Goal: Task Accomplishment & Management: Use online tool/utility

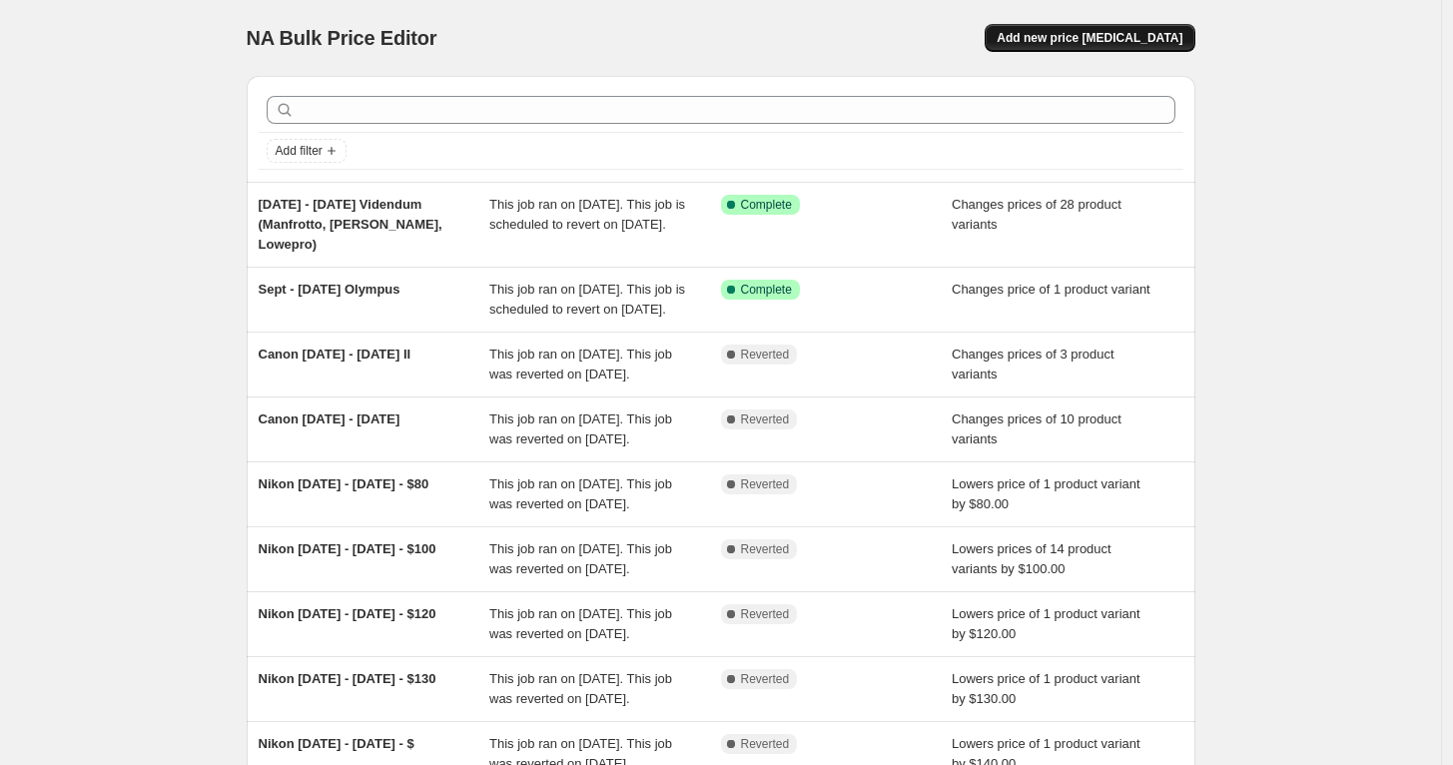
click at [1165, 36] on span "Add new price [MEDICAL_DATA]" at bounding box center [1089, 38] width 186 height 16
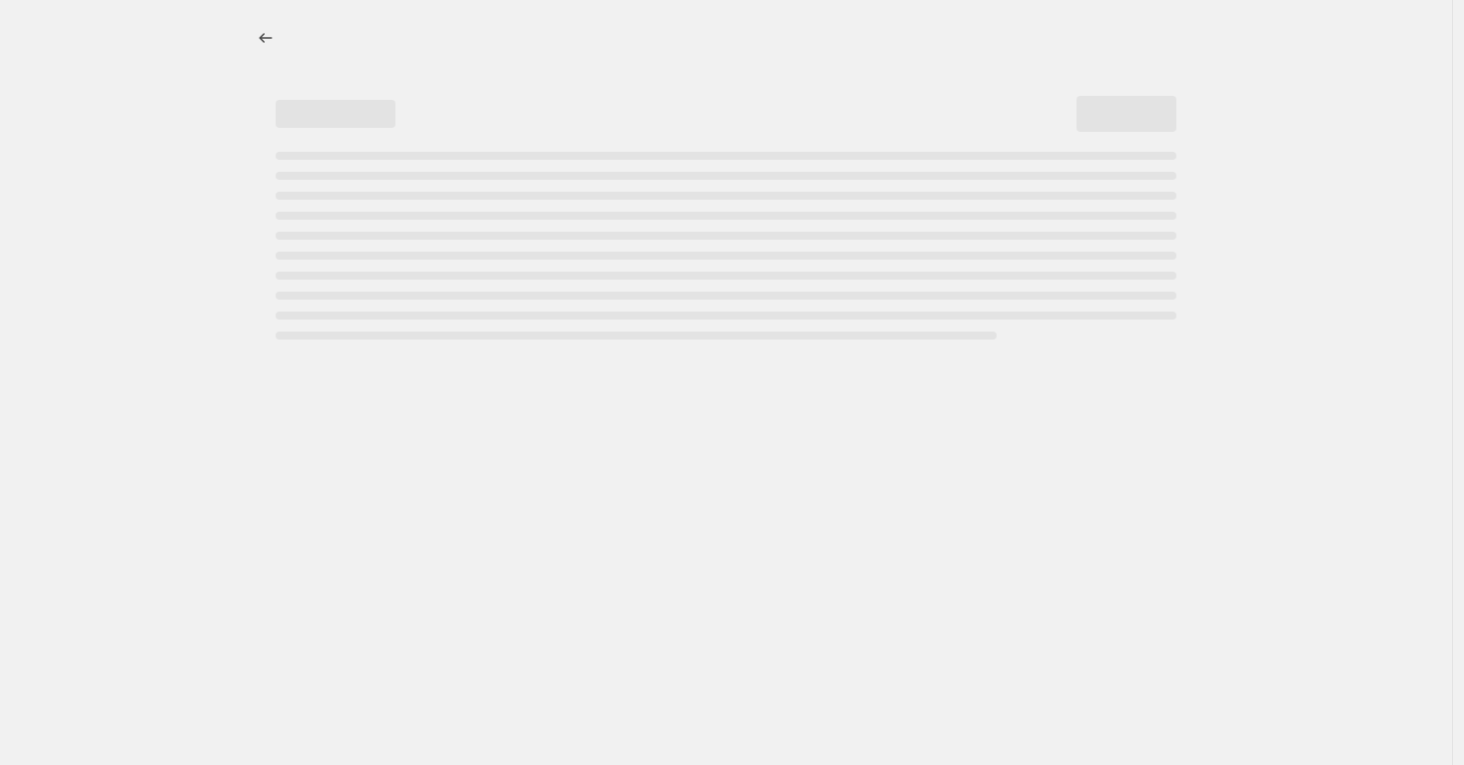
select select "percentage"
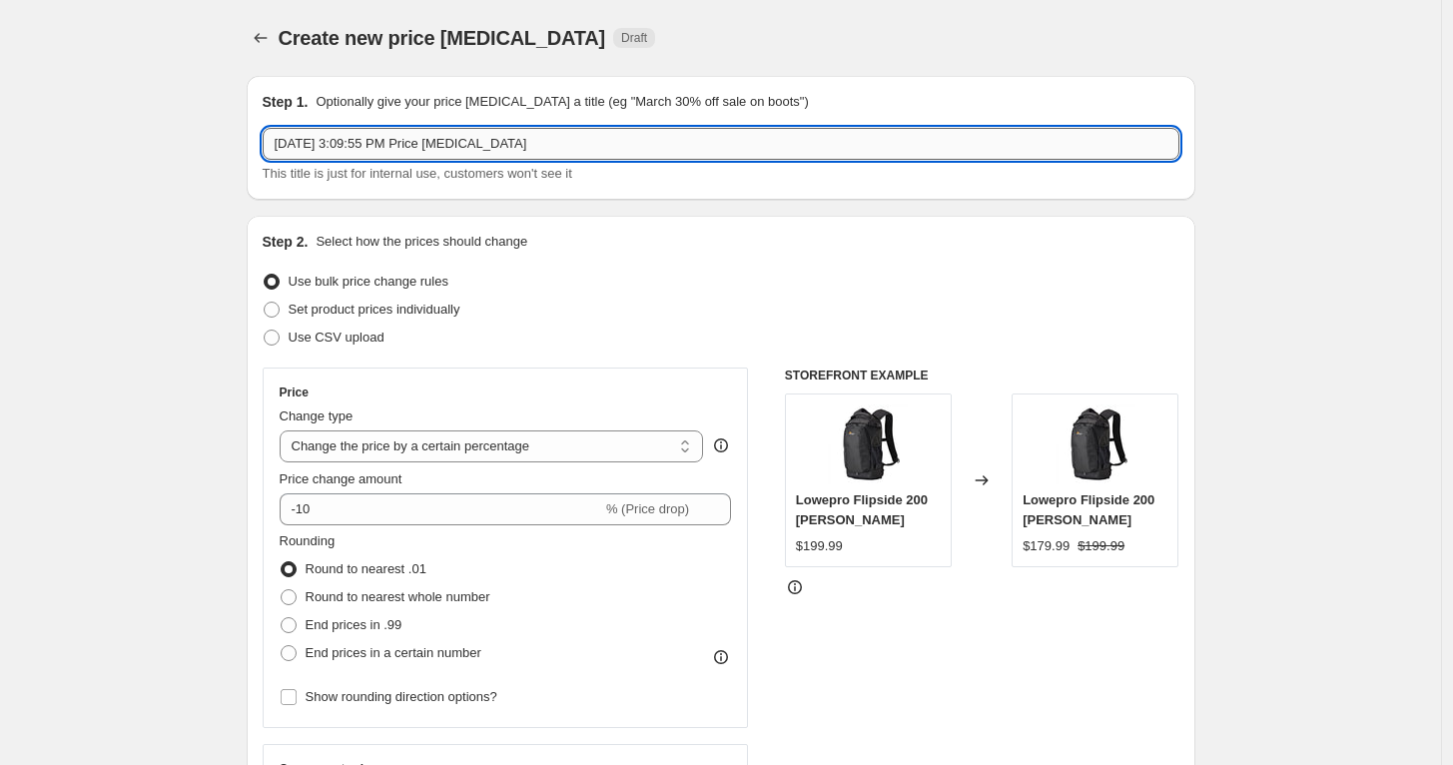
click at [380, 138] on input "[DATE] 3:09:55 PM Price [MEDICAL_DATA]" at bounding box center [721, 144] width 916 height 32
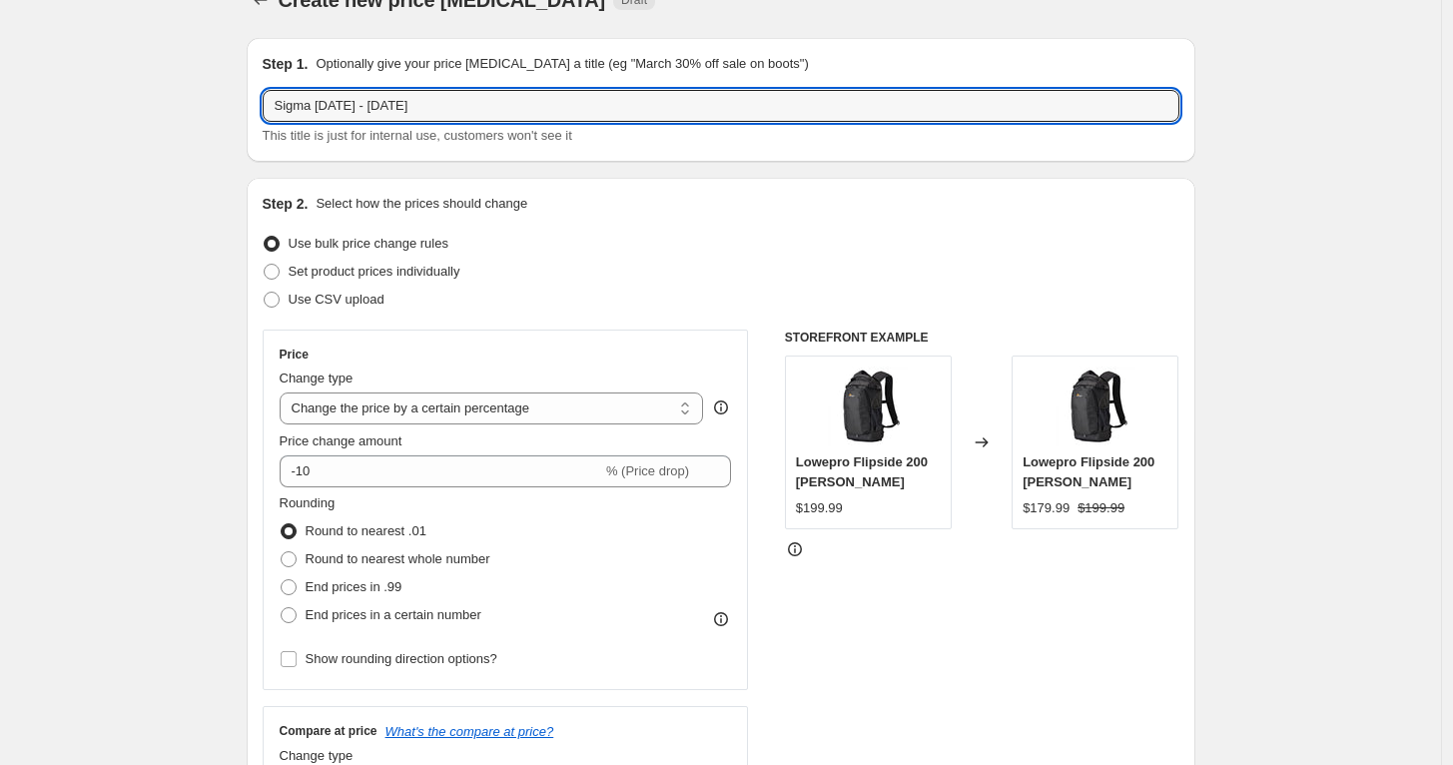
scroll to position [111, 0]
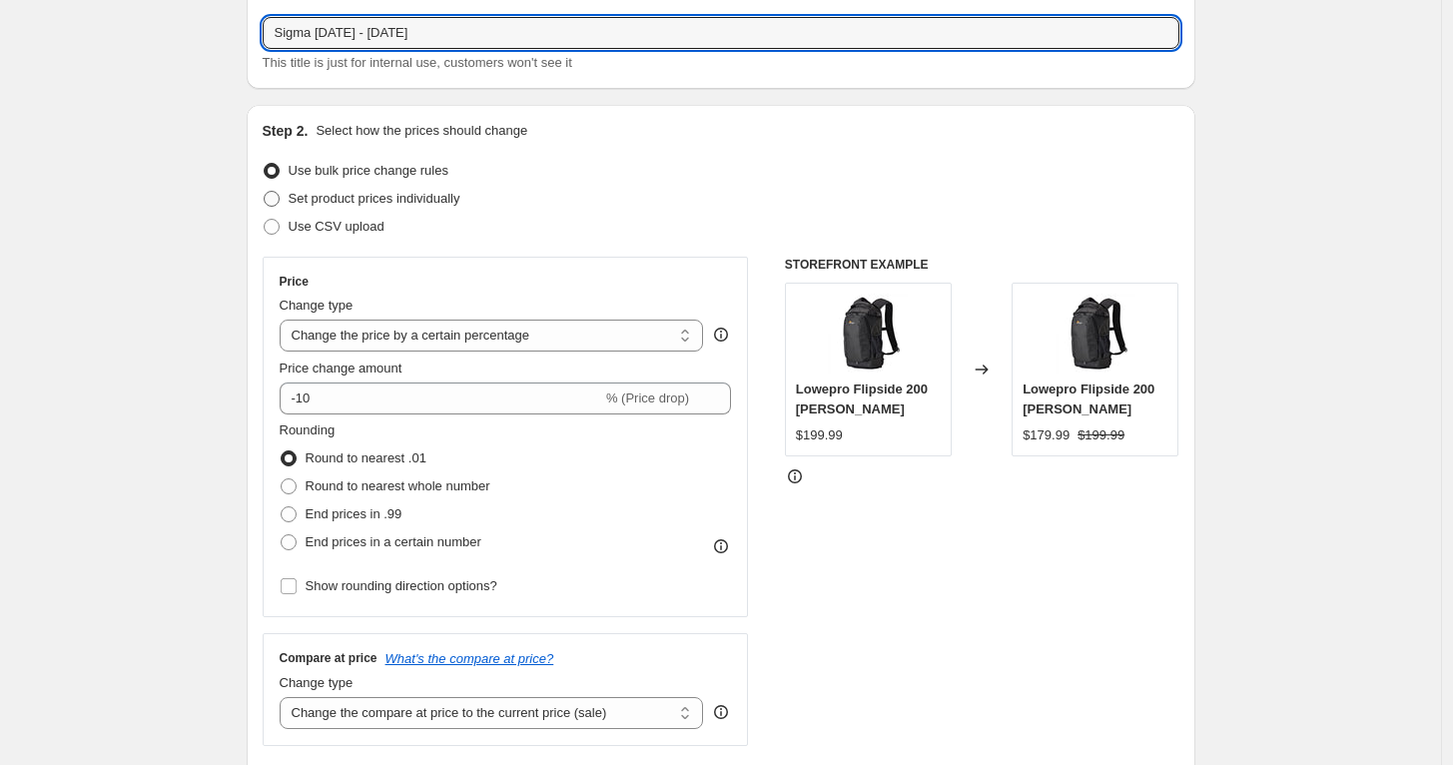
type input "Sigma [DATE] - [DATE]"
click at [315, 202] on span "Set product prices individually" at bounding box center [375, 198] width 172 height 15
click at [265, 192] on input "Set product prices individually" at bounding box center [264, 191] width 1 height 1
radio input "true"
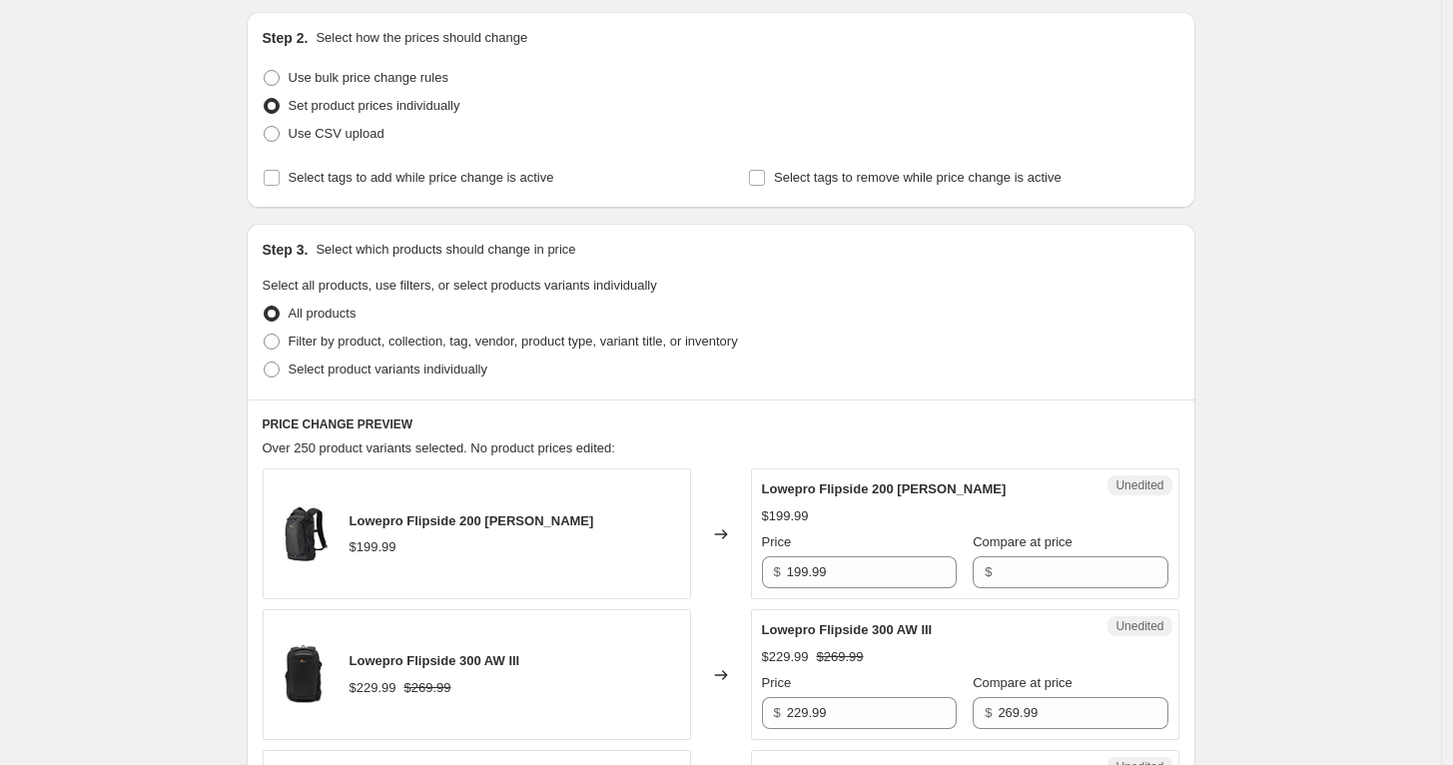
scroll to position [222, 0]
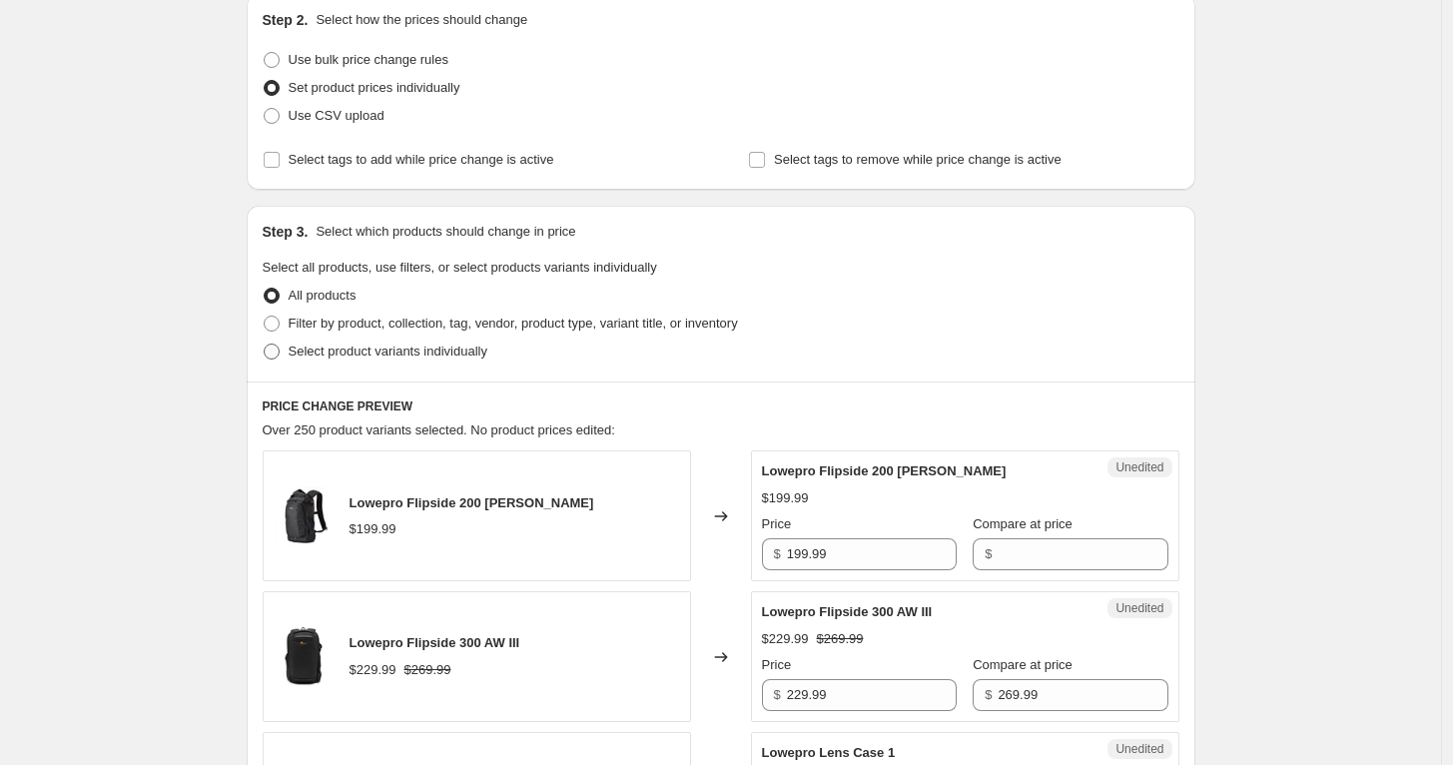
click at [343, 353] on span "Select product variants individually" at bounding box center [388, 350] width 199 height 15
click at [265, 344] on input "Select product variants individually" at bounding box center [264, 343] width 1 height 1
radio input "true"
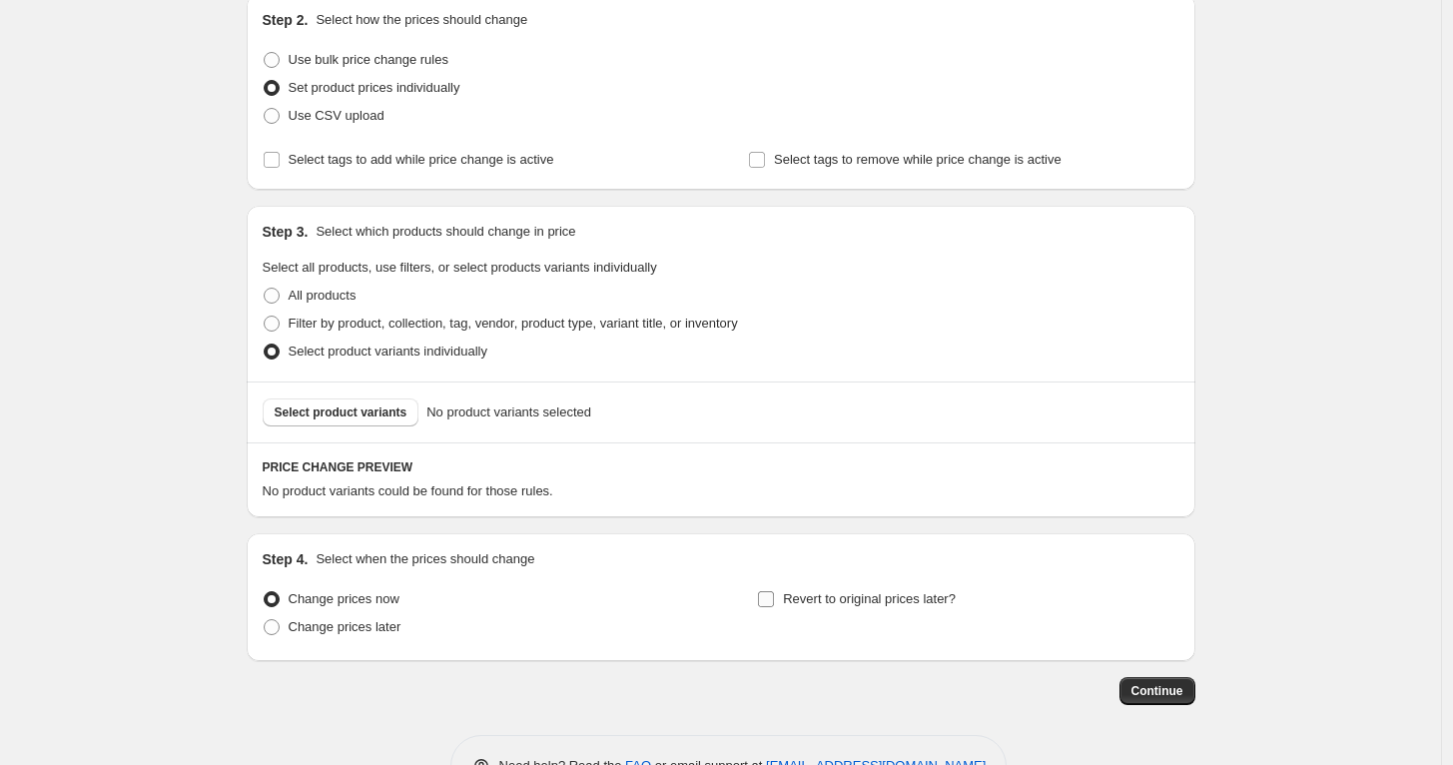
click at [818, 607] on label "Revert to original prices later?" at bounding box center [856, 599] width 199 height 28
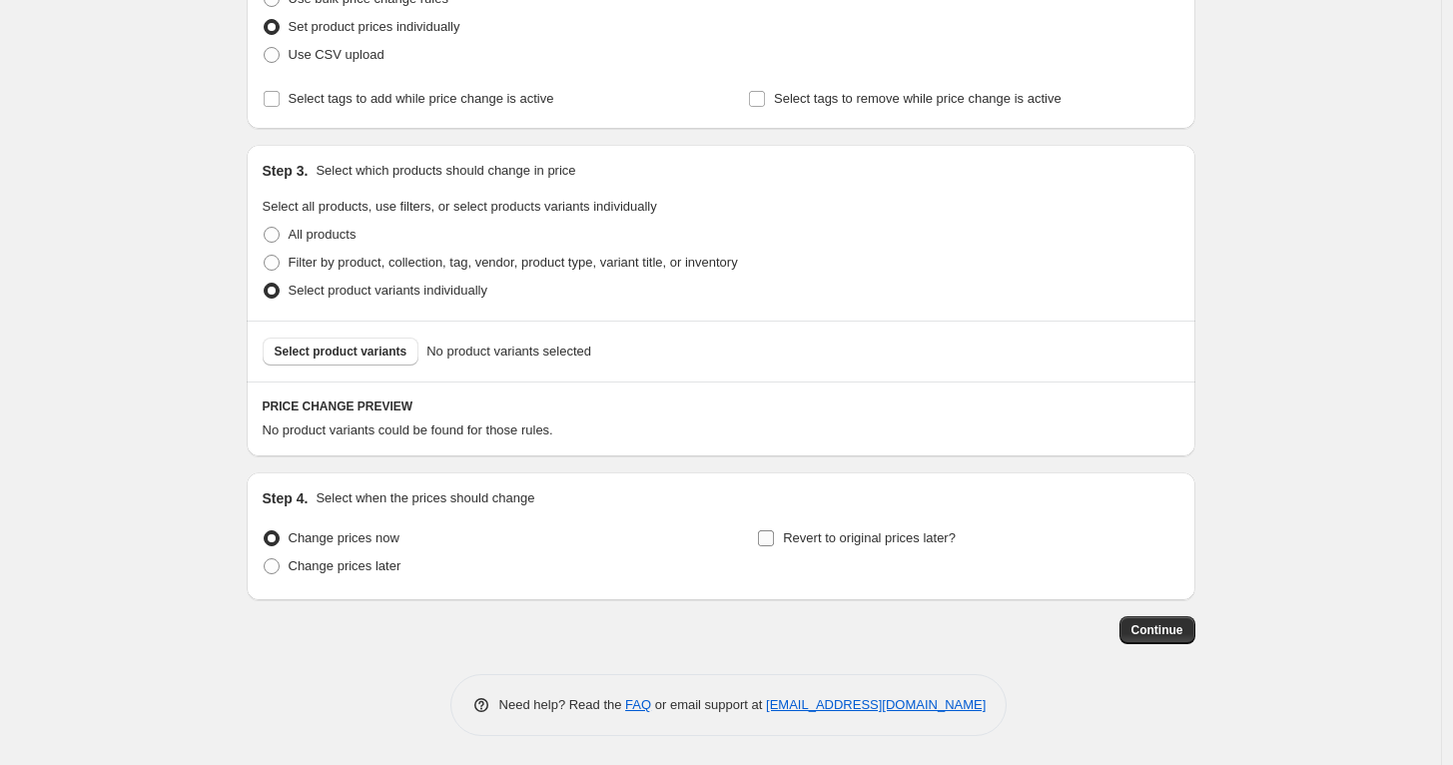
click at [786, 538] on label "Revert to original prices later?" at bounding box center [856, 538] width 199 height 28
click at [774, 538] on input "Revert to original prices later?" at bounding box center [766, 538] width 16 height 16
checkbox input "true"
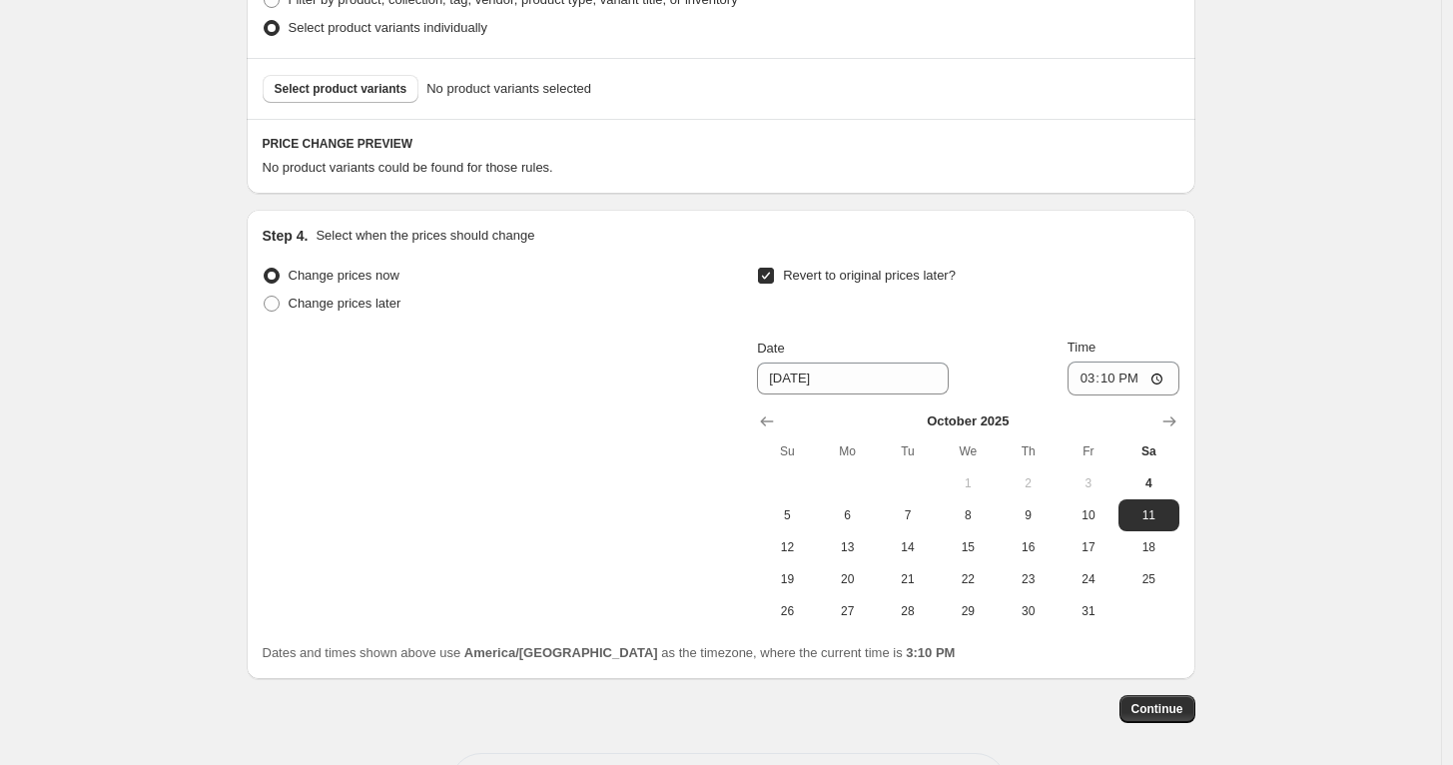
scroll to position [624, 0]
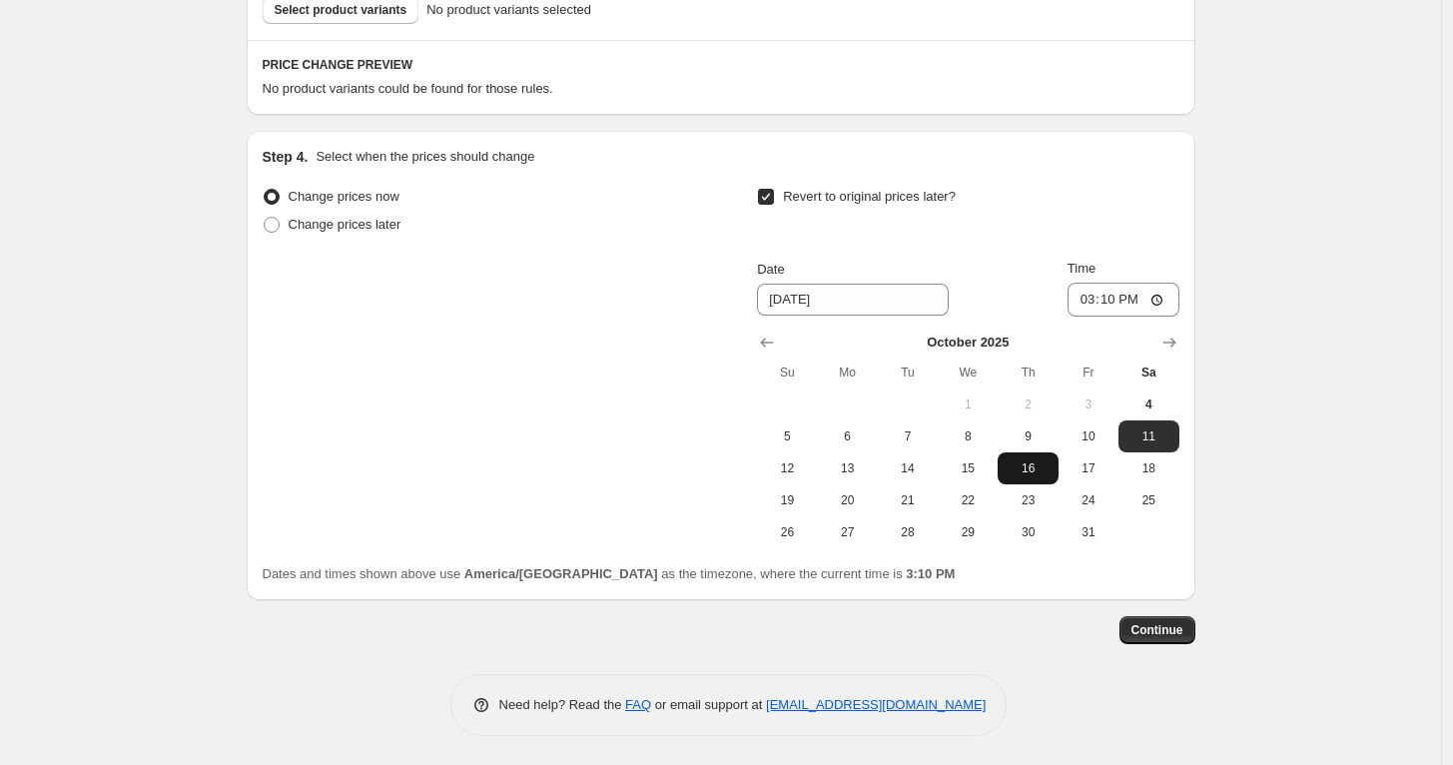
click at [1034, 461] on span "16" at bounding box center [1027, 468] width 44 height 16
type input "[DATE]"
click at [1094, 298] on input "15:10" at bounding box center [1123, 300] width 112 height 34
type input "23:59"
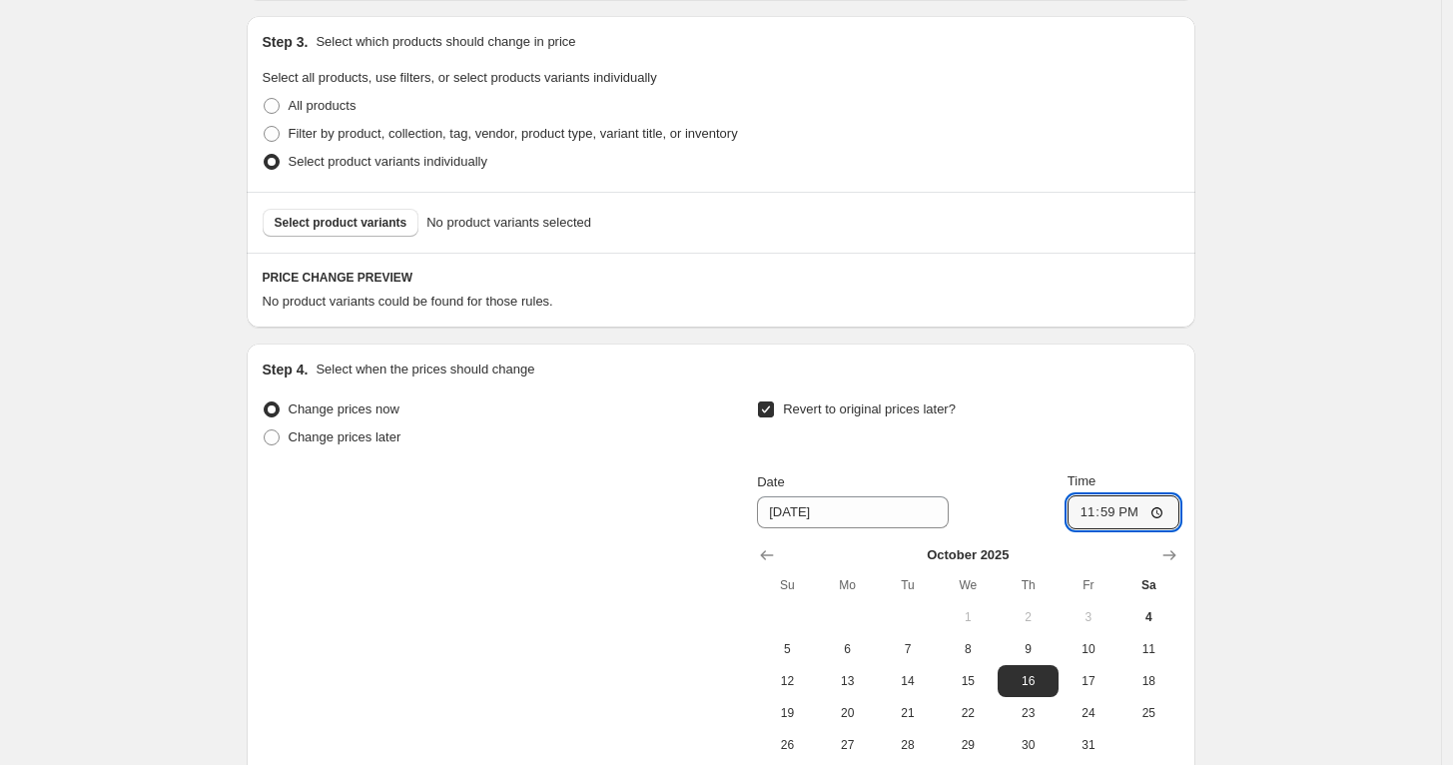
scroll to position [443, 0]
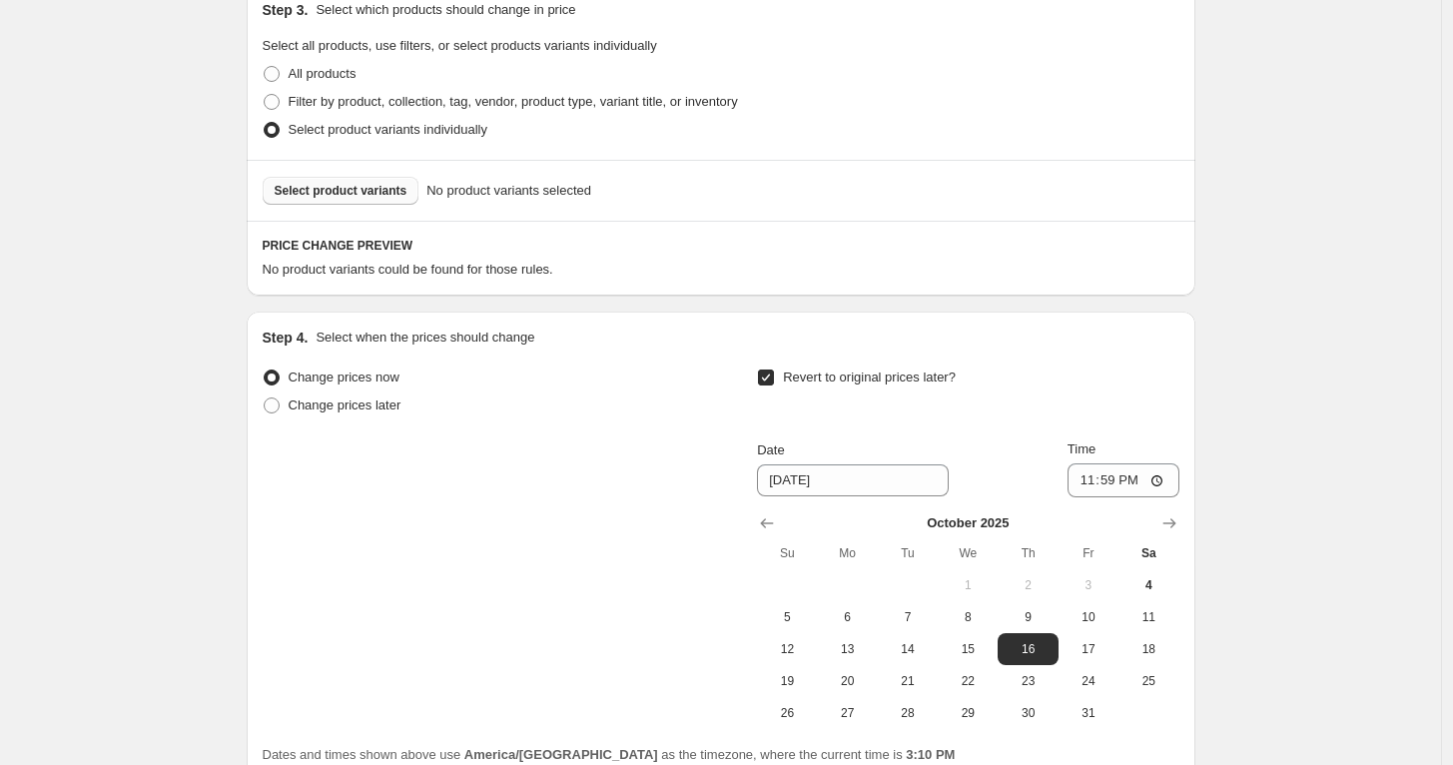
click at [331, 186] on span "Select product variants" at bounding box center [341, 191] width 133 height 16
